Goal: Task Accomplishment & Management: Manage account settings

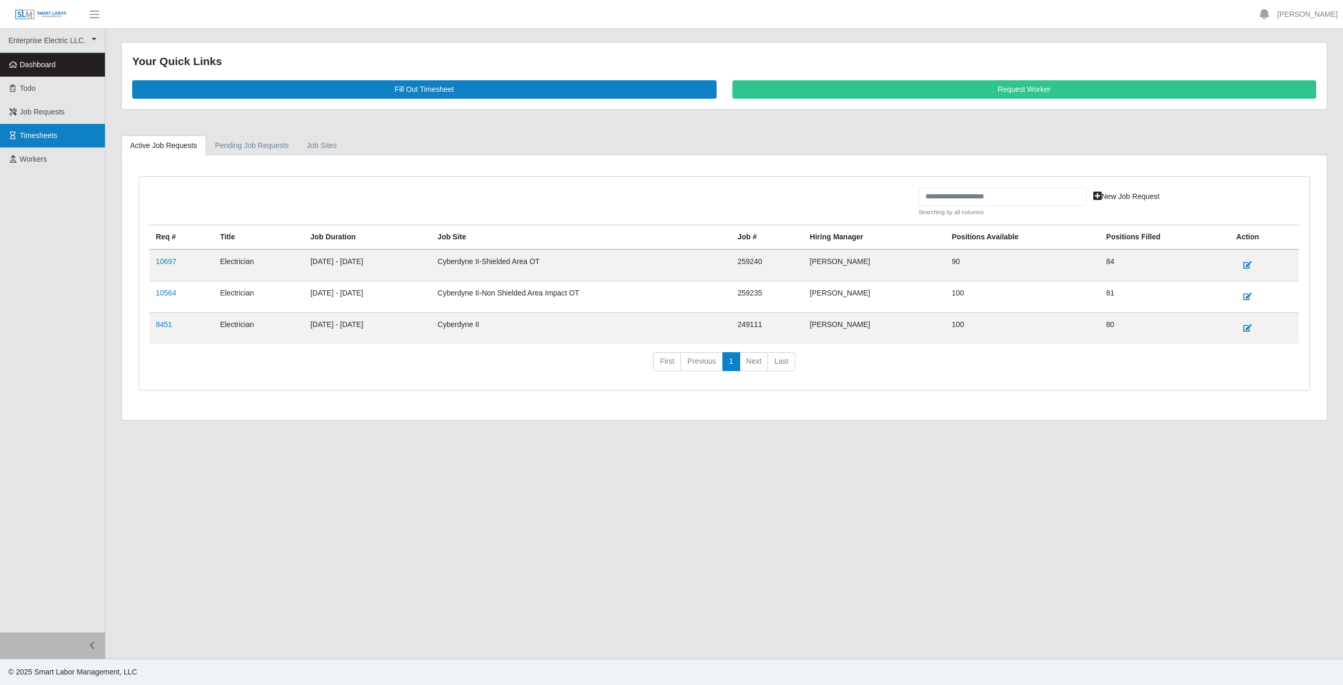
click at [38, 137] on span "Timesheets" at bounding box center [39, 135] width 38 height 8
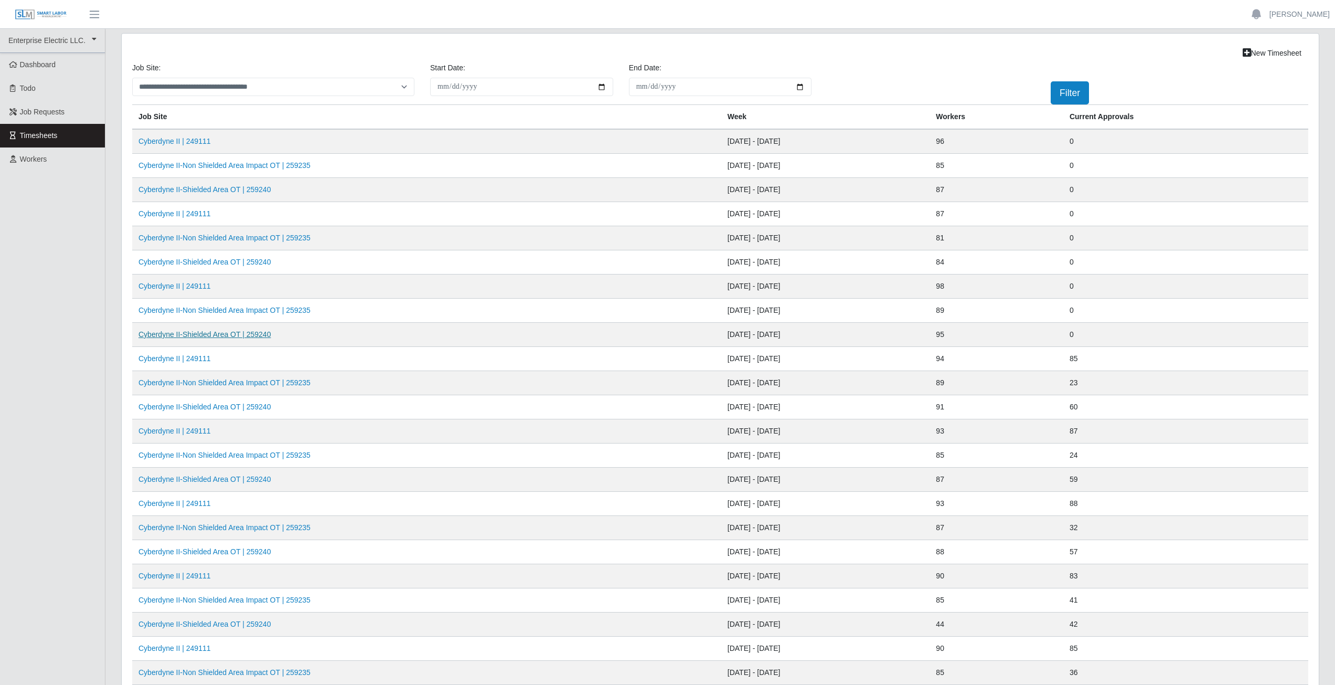
click at [230, 335] on link "Cyberdyne II-Shielded Area OT | 259240" at bounding box center [204, 334] width 132 height 8
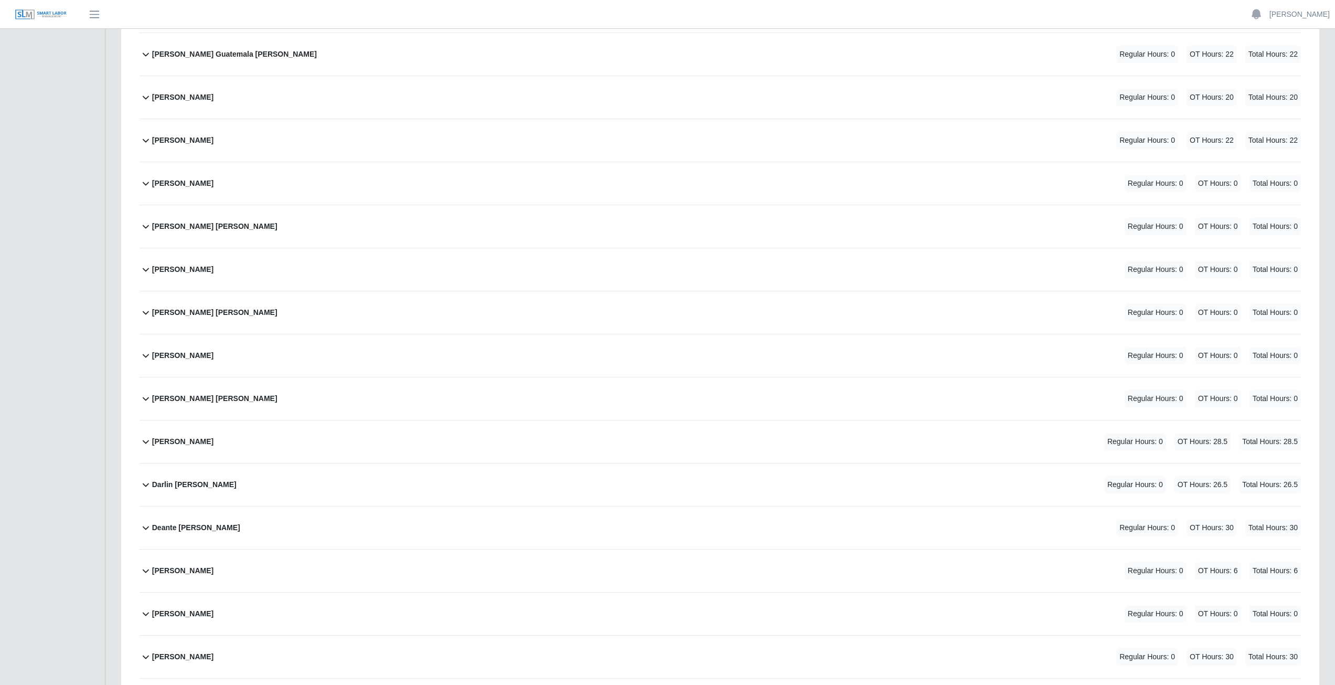
scroll to position [630, 0]
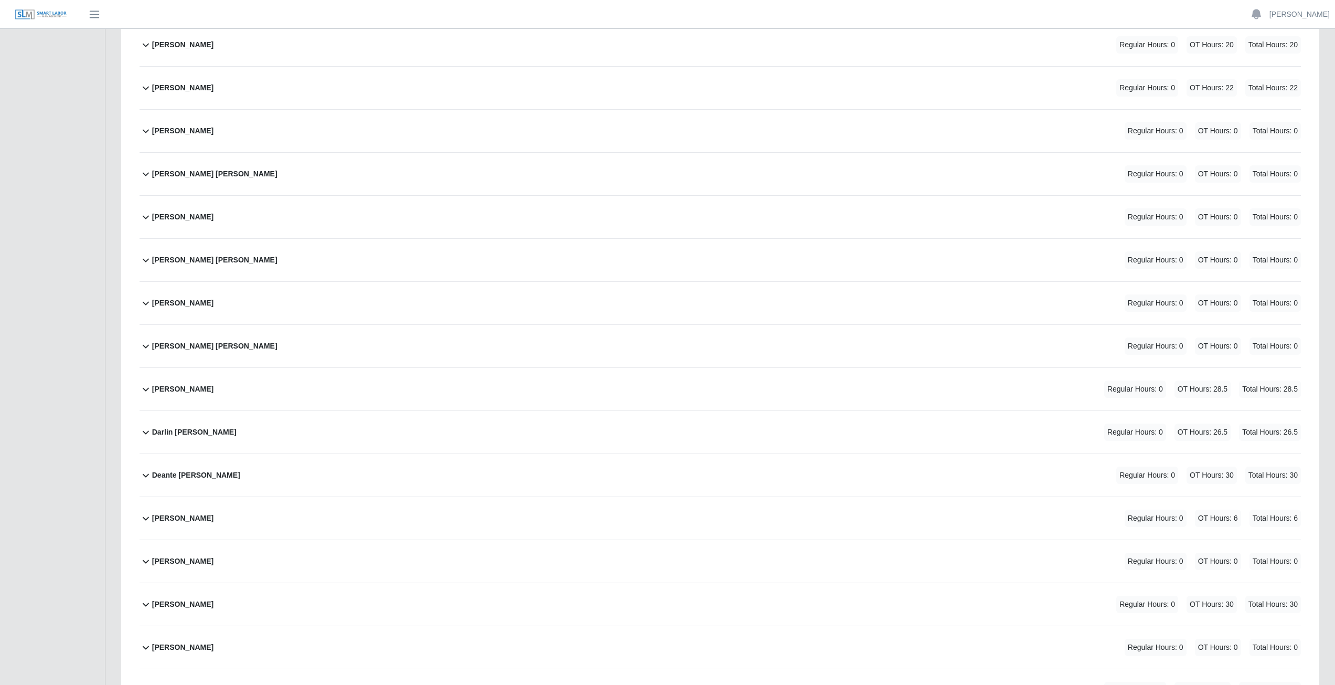
click at [284, 524] on div "Devaris Cunningham Regular Hours: 0 OT Hours: 6 Total Hours: 6" at bounding box center [726, 518] width 1149 height 42
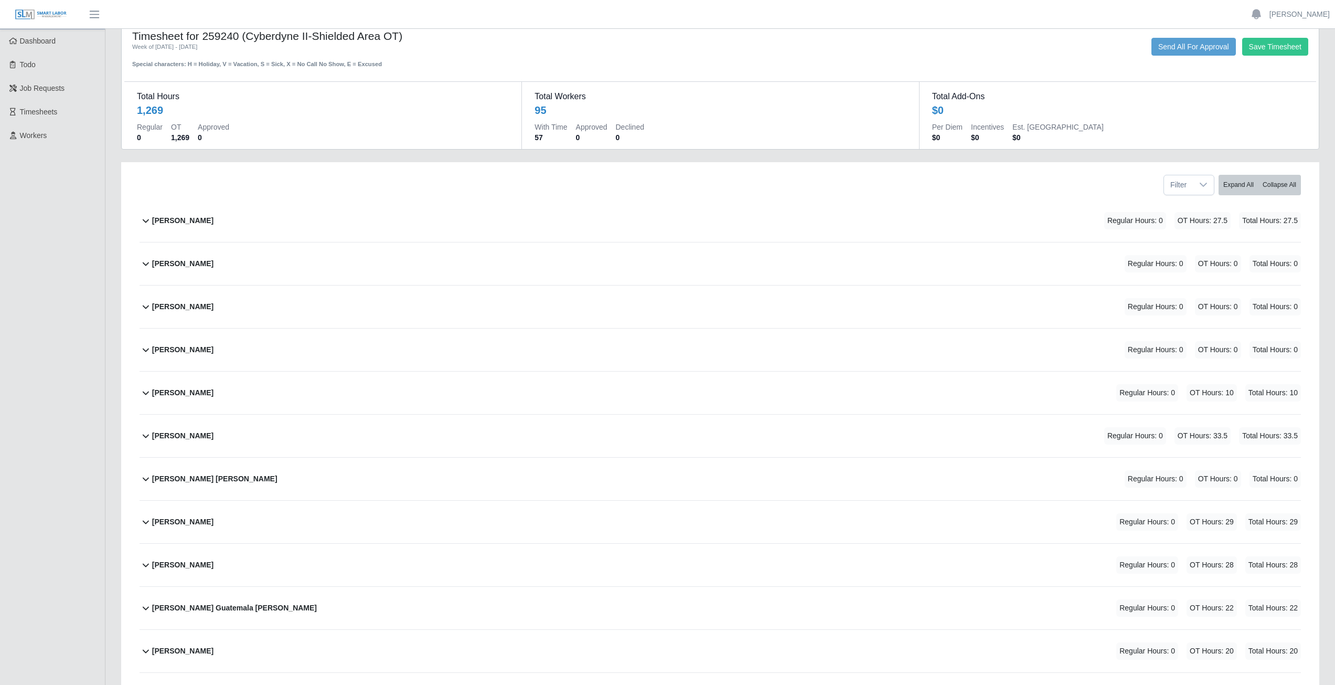
scroll to position [0, 0]
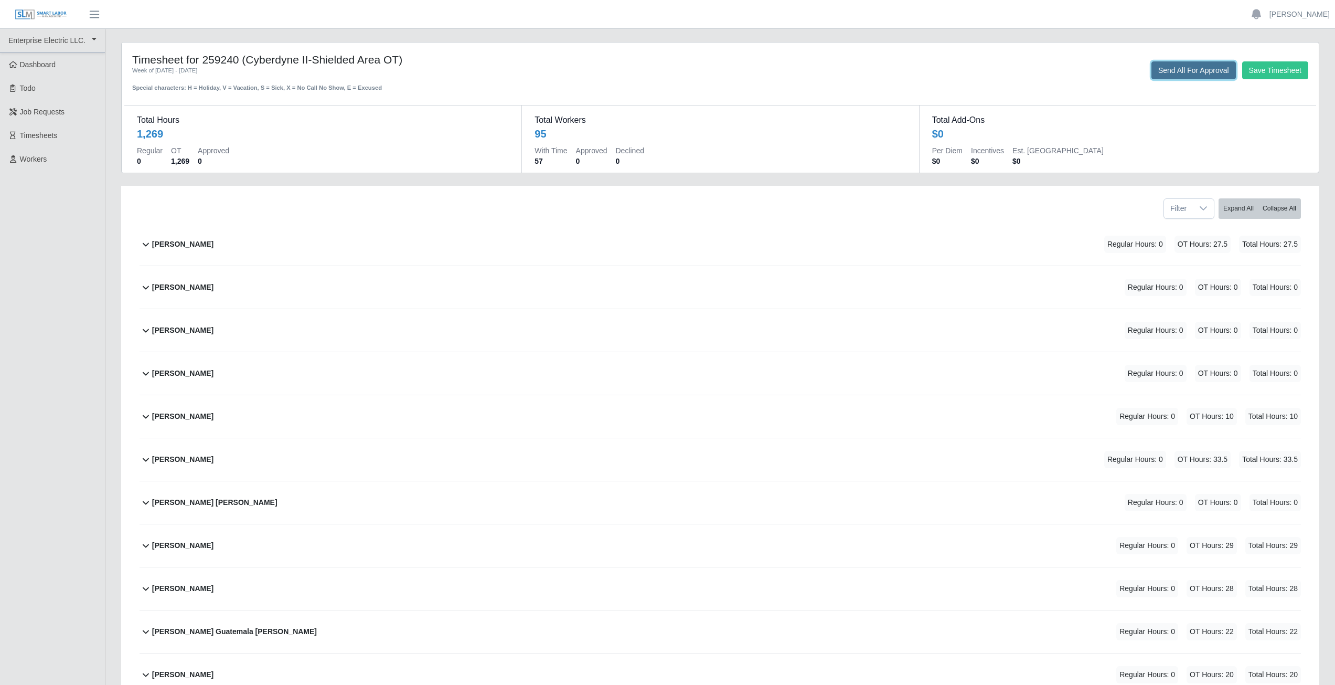
click at [1188, 69] on button "Send All For Approval" at bounding box center [1193, 70] width 84 height 18
click at [43, 136] on span "Timesheets" at bounding box center [39, 135] width 38 height 8
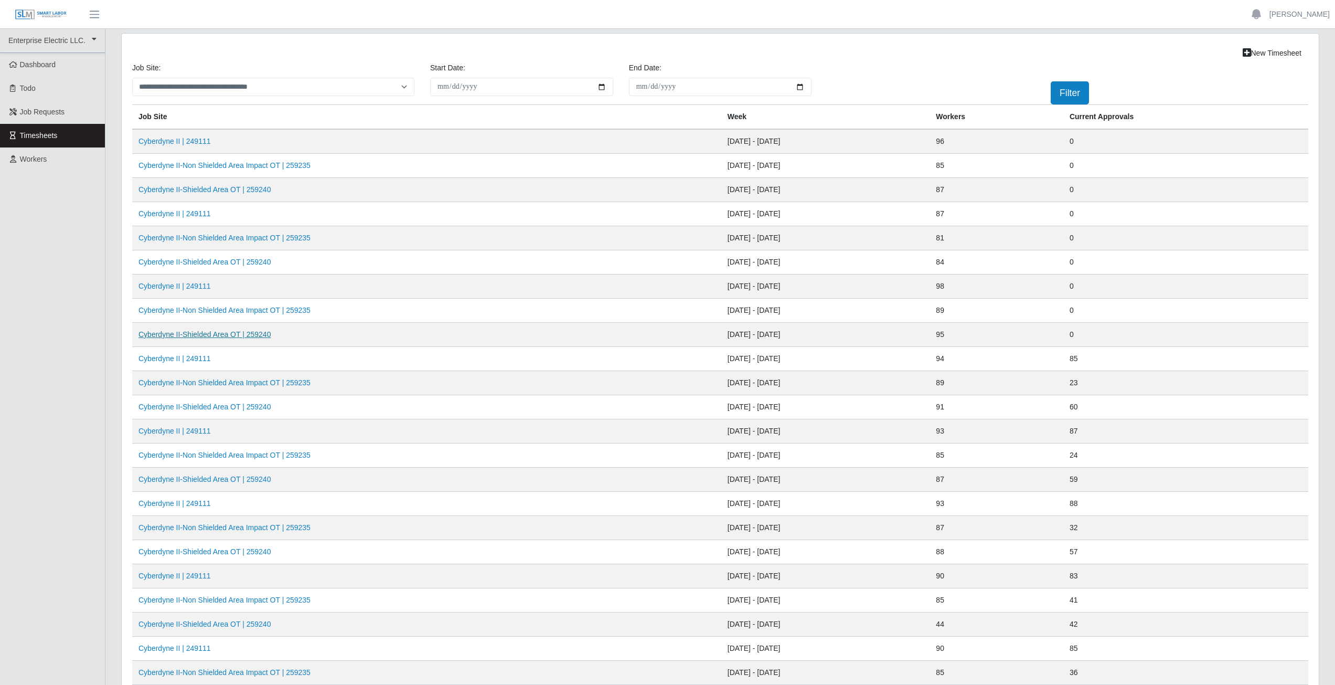
click at [214, 336] on link "Cyberdyne II-Shielded Area OT | 259240" at bounding box center [204, 334] width 132 height 8
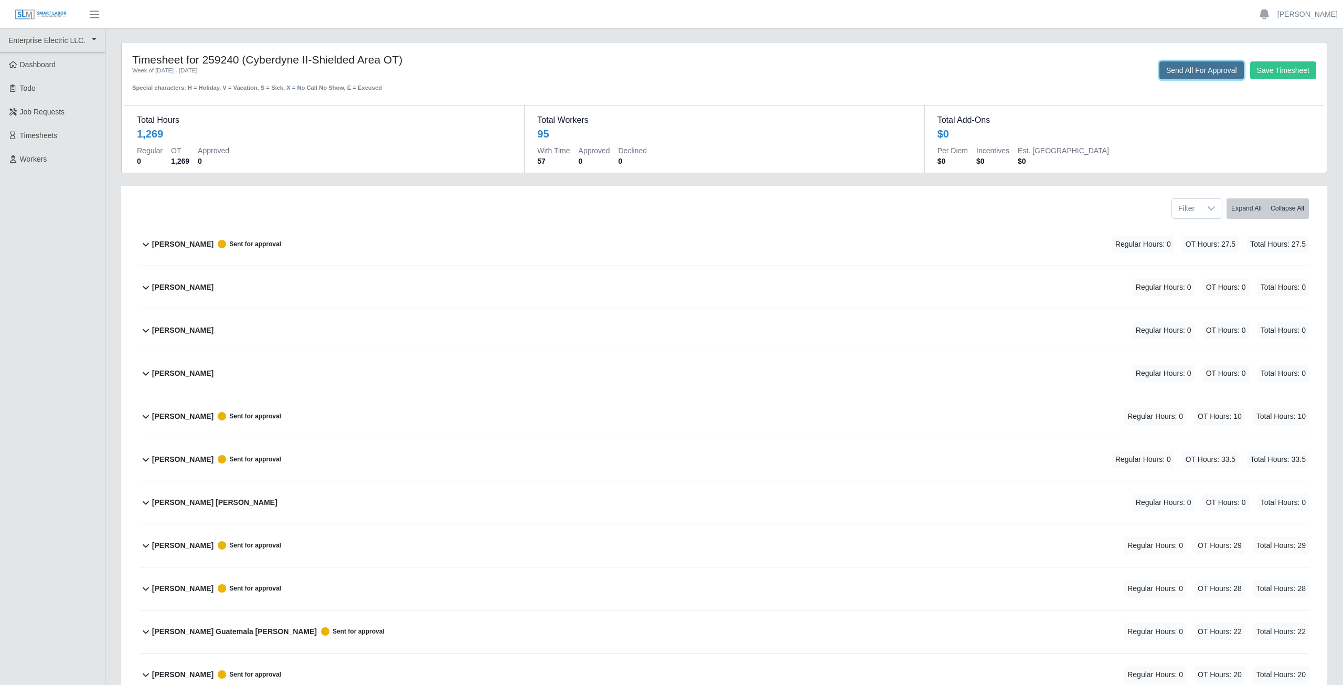
click at [1177, 65] on button "Send All For Approval" at bounding box center [1201, 70] width 84 height 18
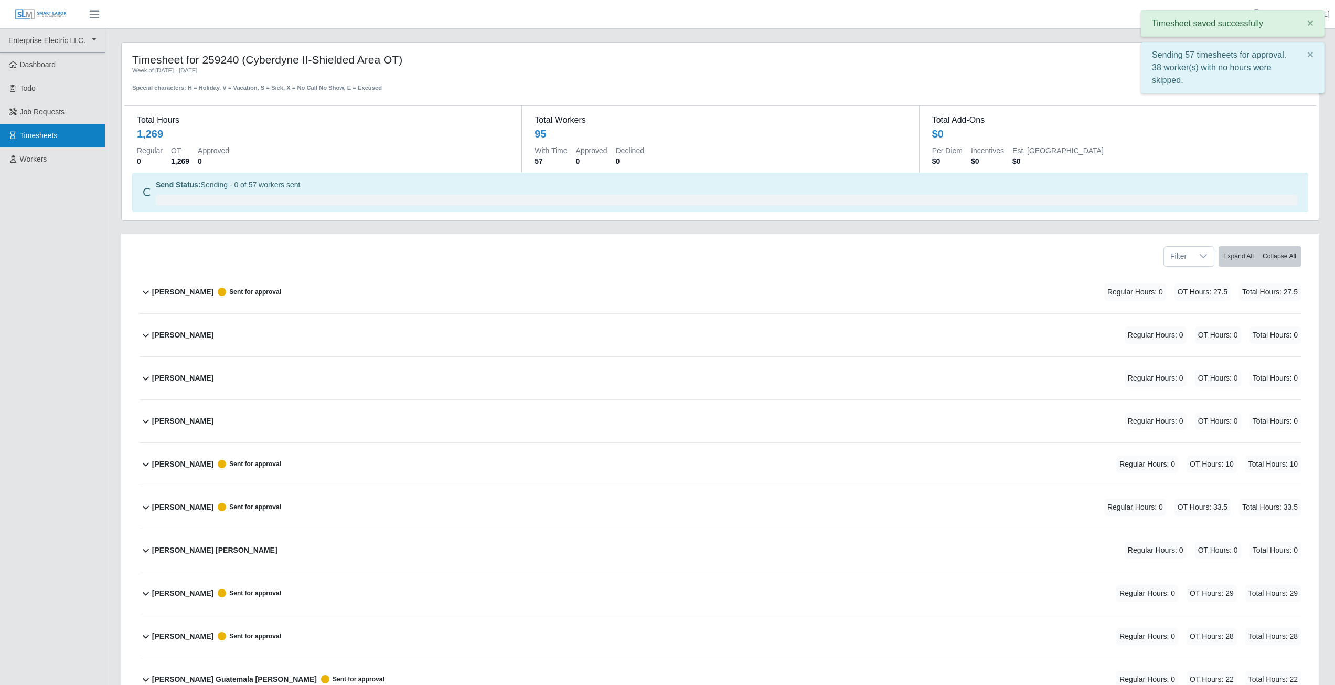
click at [41, 136] on span "Timesheets" at bounding box center [39, 135] width 38 height 8
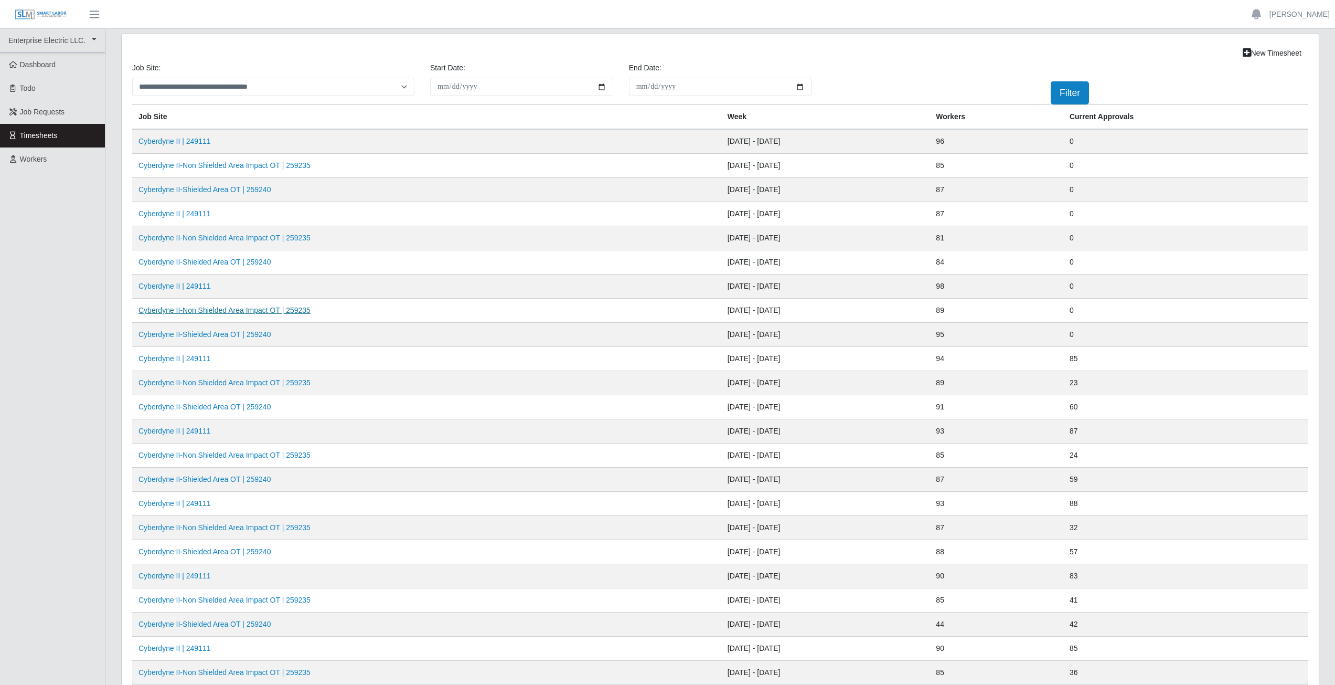
click at [240, 309] on link "Cyberdyne II-Non Shielded Area Impact OT | 259235" at bounding box center [224, 310] width 172 height 8
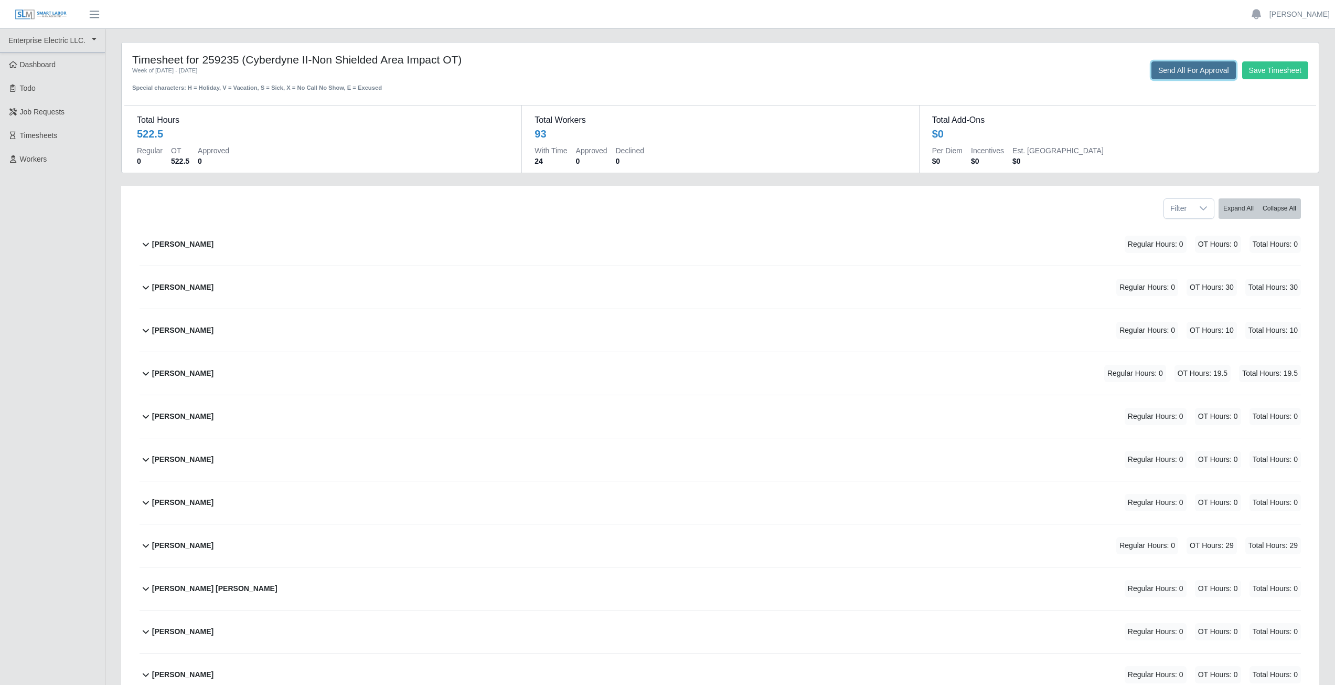
click at [1192, 70] on button "Send All For Approval" at bounding box center [1193, 70] width 84 height 18
click at [51, 140] on span "Timesheets" at bounding box center [39, 135] width 38 height 8
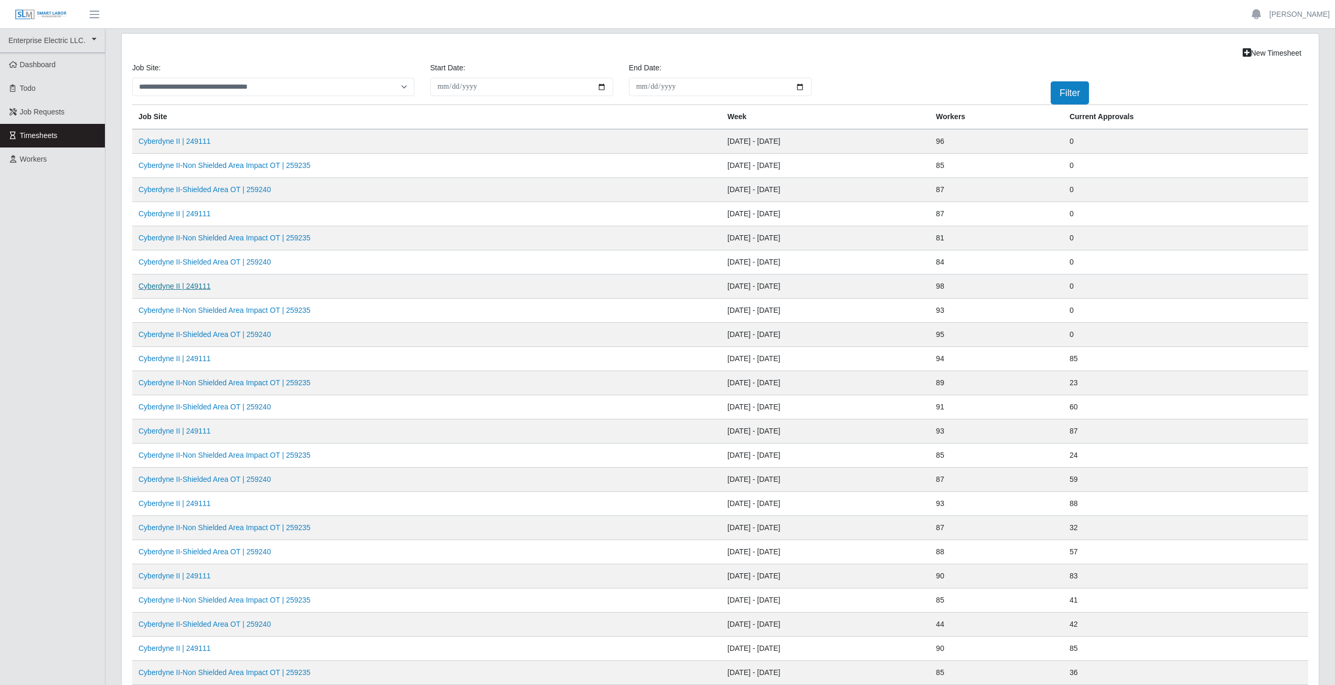
click at [172, 284] on link "Cyberdyne II | 249111" at bounding box center [174, 286] width 72 height 8
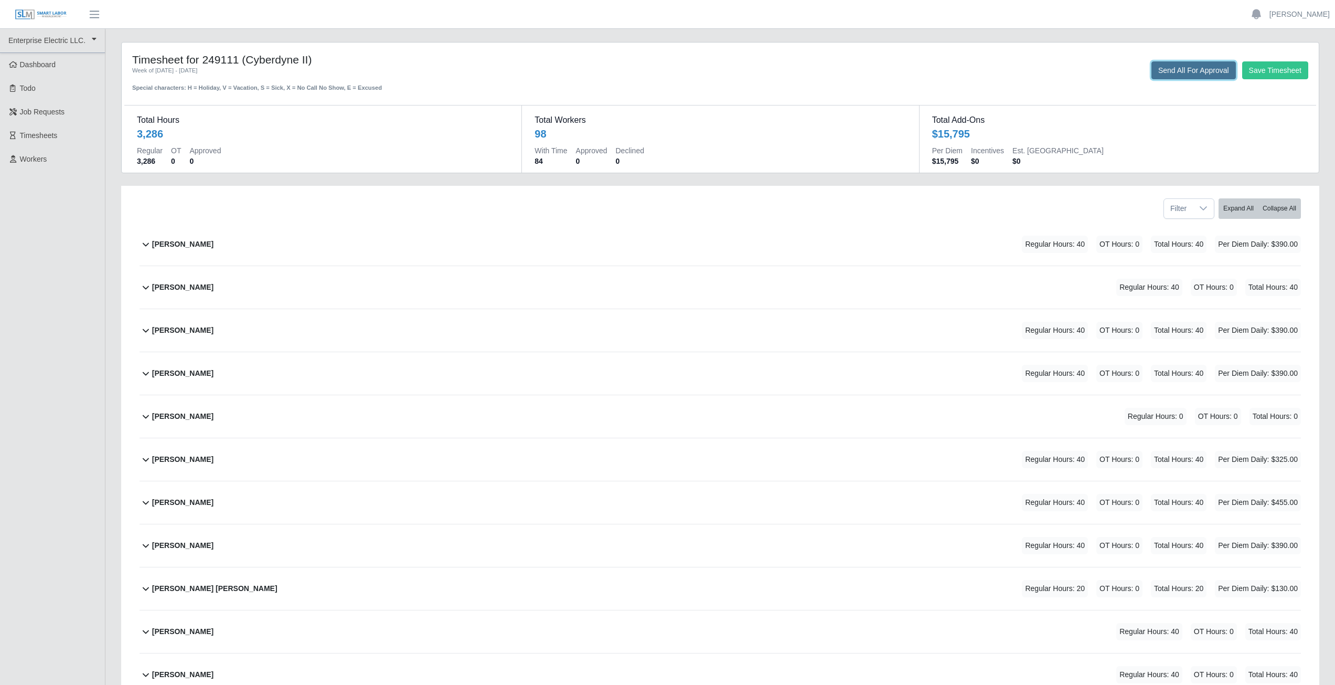
click at [1207, 72] on button "Send All For Approval" at bounding box center [1193, 70] width 84 height 18
